Goal: Information Seeking & Learning: Learn about a topic

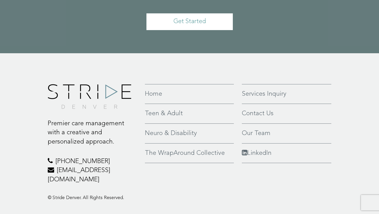
scroll to position [1202, 0]
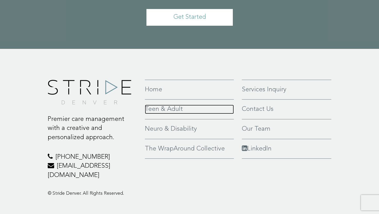
click at [155, 105] on link "Teen & Adult" at bounding box center [189, 109] width 89 height 9
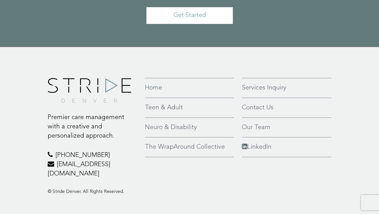
scroll to position [1172, 0]
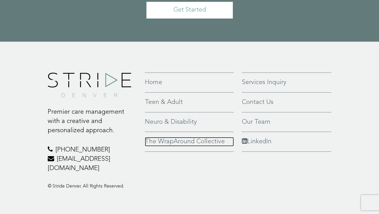
click at [185, 141] on link "The WrapAround Collective" at bounding box center [189, 141] width 89 height 9
